Goal: Information Seeking & Learning: Learn about a topic

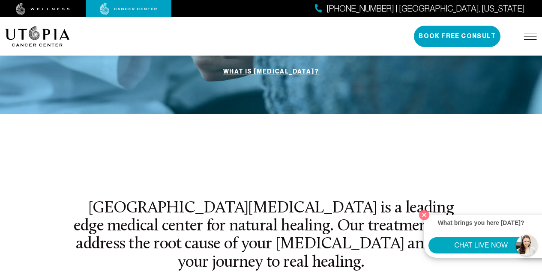
scroll to position [232, 0]
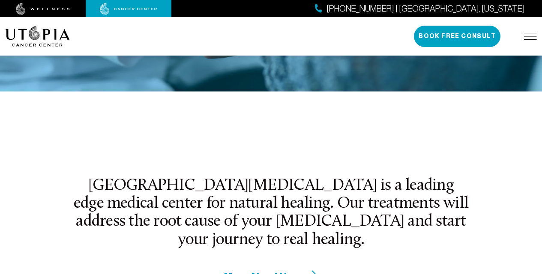
click at [524, 33] on img at bounding box center [530, 36] width 13 height 7
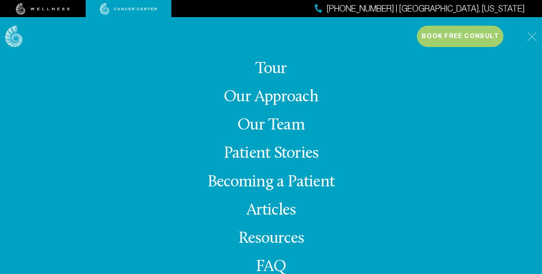
click at [237, 148] on link "Patient Stories" at bounding box center [271, 154] width 95 height 17
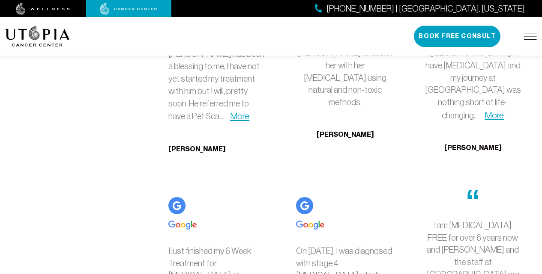
scroll to position [1962, 0]
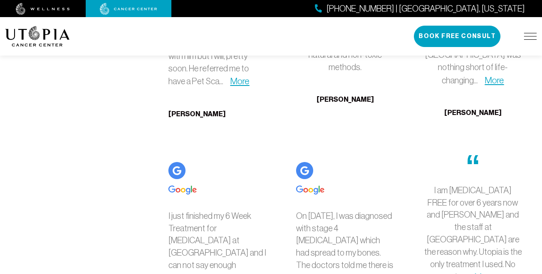
click at [338, 213] on div "On [DATE], I was diagnosed with stage 4 [MEDICAL_DATA] which had spread to my b…" at bounding box center [345, 251] width 98 height 109
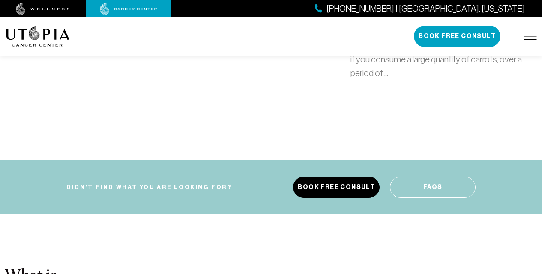
scroll to position [5762, 0]
click at [29, 5] on img at bounding box center [43, 9] width 54 height 12
